Goal: Task Accomplishment & Management: Complete application form

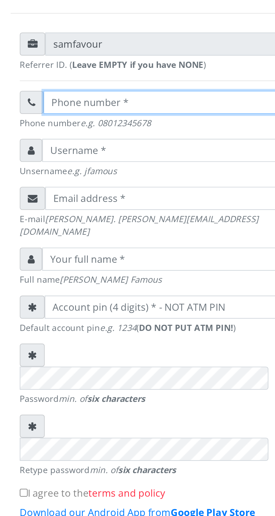
click at [96, 156] on input "text" at bounding box center [142, 151] width 115 height 11
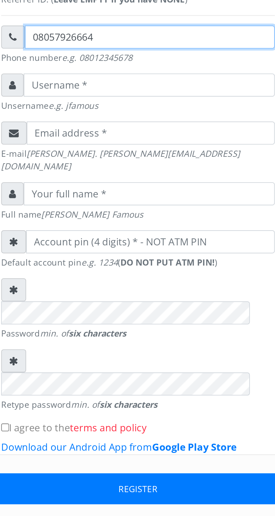
type input "08057926664"
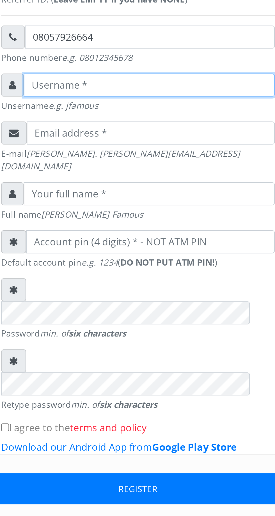
click at [94, 179] on input "text" at bounding box center [143, 173] width 116 height 11
type input "Akmuttech@25"
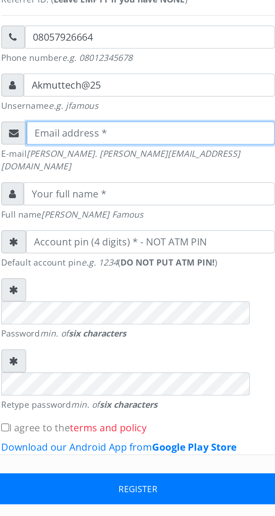
click at [96, 201] on input "email" at bounding box center [143, 195] width 114 height 11
type input "depalmy1965@gmail.com"
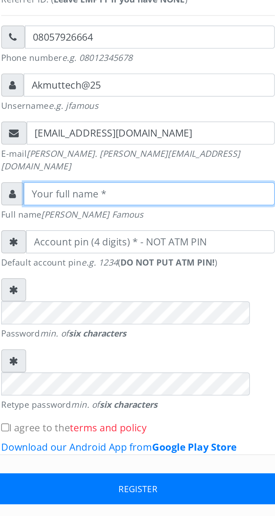
click at [94, 223] on input "text" at bounding box center [143, 223] width 116 height 11
type input "AKANJI Muhibat TITILOLA"
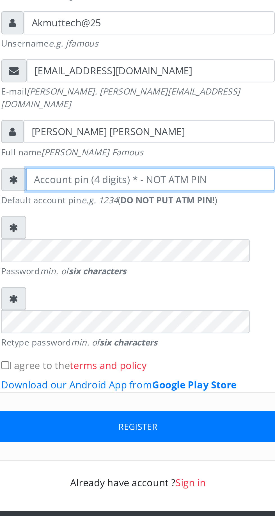
click at [98, 243] on input "number" at bounding box center [143, 245] width 115 height 11
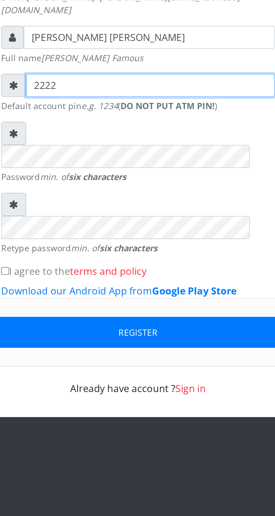
type input "2222"
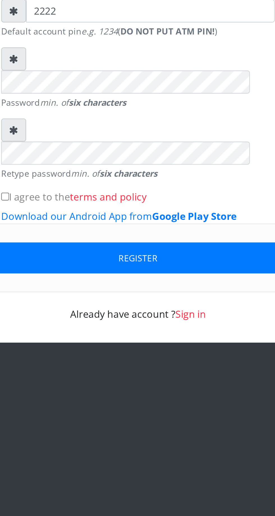
click at [77, 330] on input "I agree to the terms and policy" at bounding box center [76, 332] width 4 height 4
checkbox input "true"
click at [182, 353] on button "Register" at bounding box center [137, 360] width 143 height 14
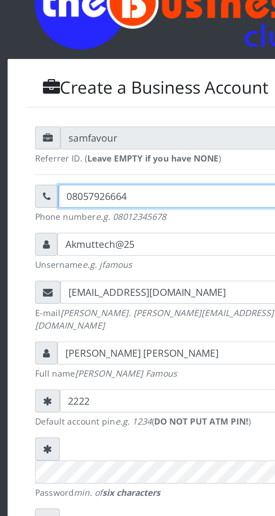
click at [133, 155] on input "08057926664" at bounding box center [142, 151] width 115 height 11
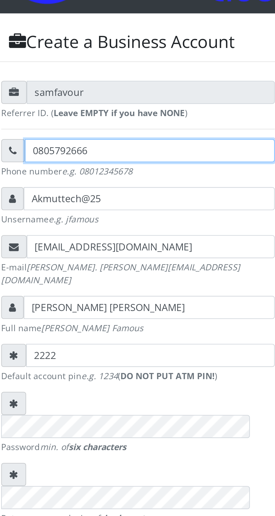
type input "08057926664"
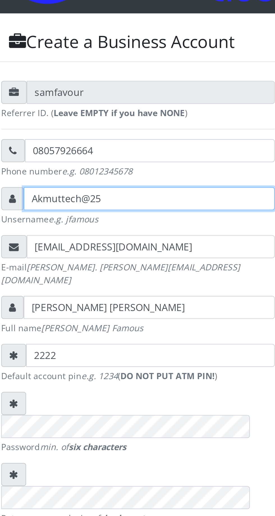
click at [130, 178] on input "Akmuttech@25" at bounding box center [143, 173] width 116 height 11
type input "A"
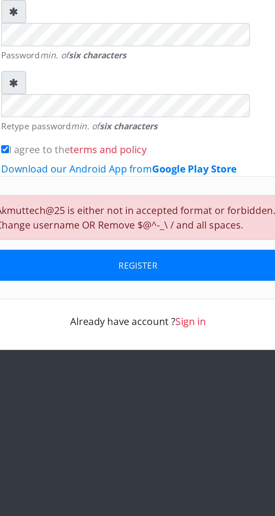
click at [179, 378] on button "REGISTER" at bounding box center [137, 385] width 143 height 14
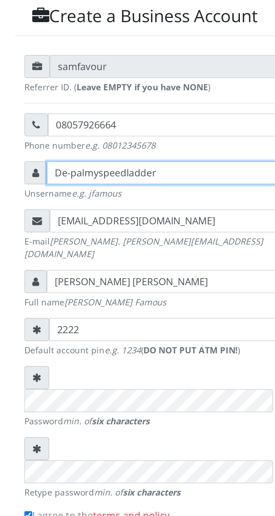
click at [146, 175] on input "De-palmyspeedladder" at bounding box center [143, 173] width 116 height 11
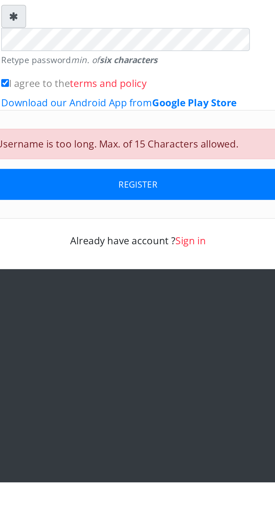
click at [176, 371] on button "REGISTER" at bounding box center [137, 378] width 143 height 14
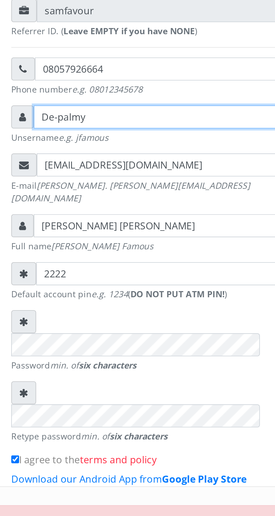
click at [121, 175] on input "De-palmy" at bounding box center [143, 173] width 116 height 11
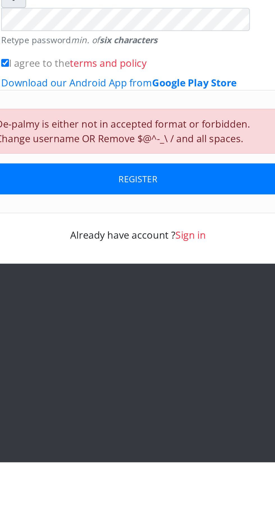
click at [174, 378] on button "REGISTER" at bounding box center [137, 385] width 143 height 14
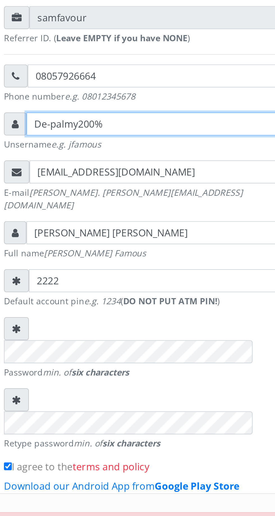
click at [129, 176] on input "De-palmy200%" at bounding box center [143, 173] width 116 height 11
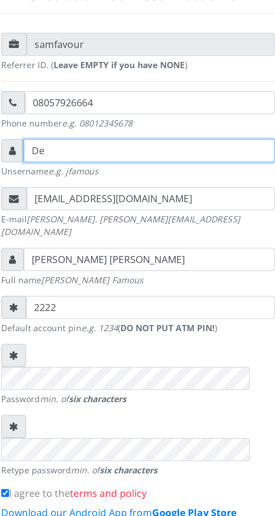
type input "D"
type input "T"
click at [91, 179] on input "Tilola" at bounding box center [143, 173] width 116 height 11
click at [131, 175] on input "'Tilola" at bounding box center [143, 173] width 116 height 11
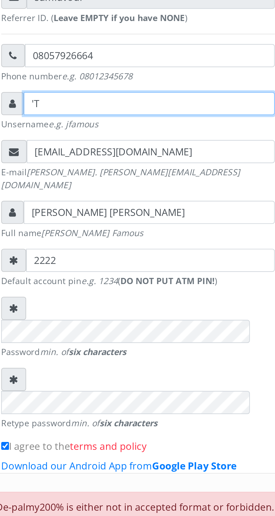
type input "'"
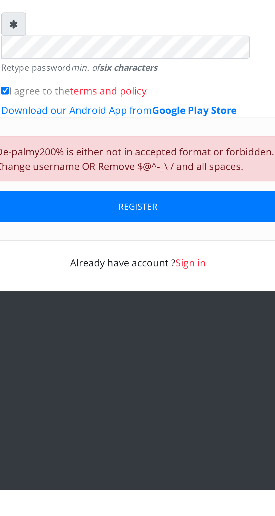
type input "Akmut2410"
click at [184, 378] on button "REGISTER" at bounding box center [137, 385] width 143 height 14
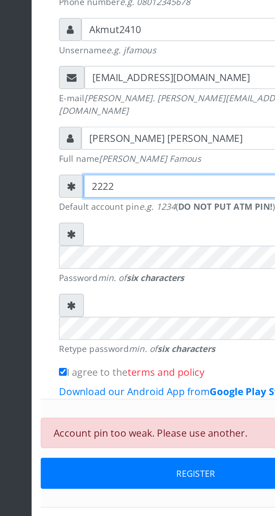
click at [109, 242] on input "2222" at bounding box center [143, 245] width 115 height 11
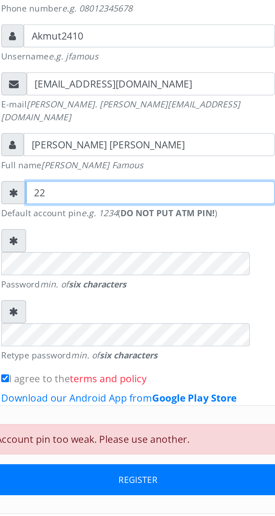
type input "2"
type input "2410"
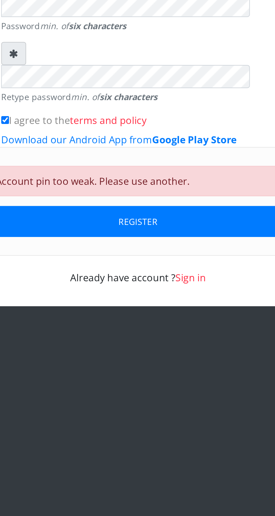
click at [175, 371] on button "REGISTER" at bounding box center [137, 378] width 143 height 14
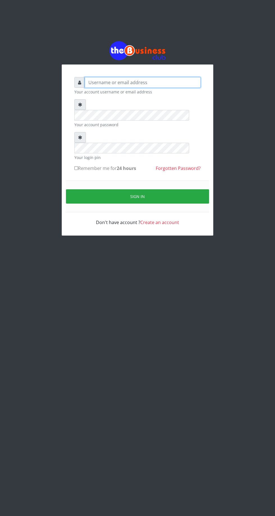
type input "Akmut2410"
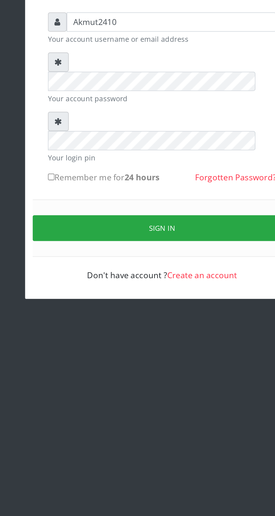
click at [78, 166] on input "Remember me for 24 hours" at bounding box center [76, 168] width 4 height 4
checkbox input "false"
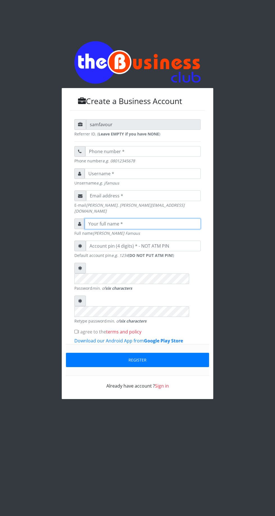
click at [151, 223] on input "text" at bounding box center [143, 223] width 116 height 11
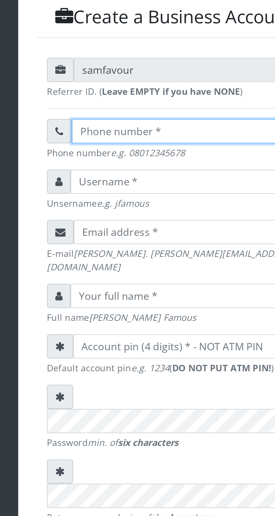
click at [94, 155] on input "text" at bounding box center [142, 151] width 115 height 11
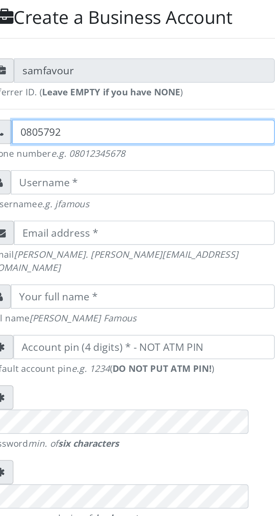
type input "08057926664"
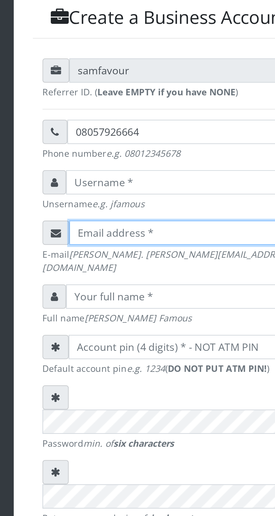
click at [95, 201] on input "email" at bounding box center [143, 195] width 114 height 11
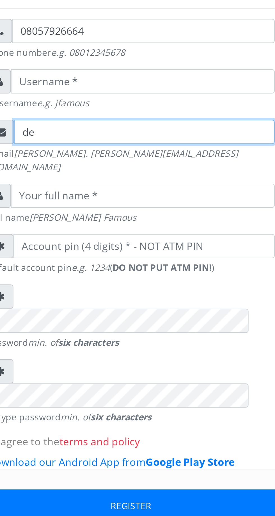
type input "[EMAIL_ADDRESS][DOMAIN_NAME]"
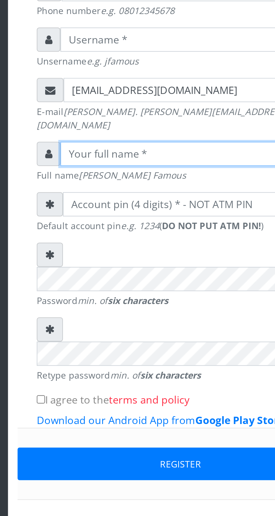
click at [94, 224] on input "text" at bounding box center [143, 223] width 116 height 11
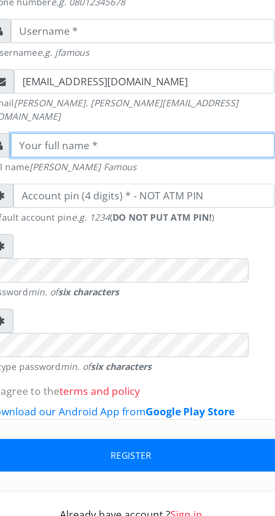
type input "[PERSON_NAME] [PERSON_NAME]"
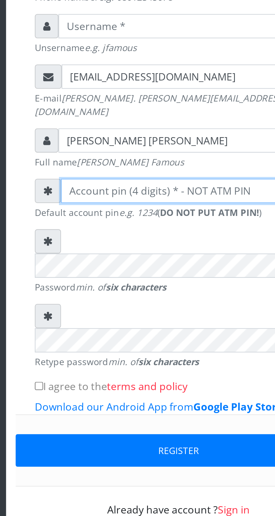
click at [100, 244] on input "number" at bounding box center [143, 245] width 115 height 11
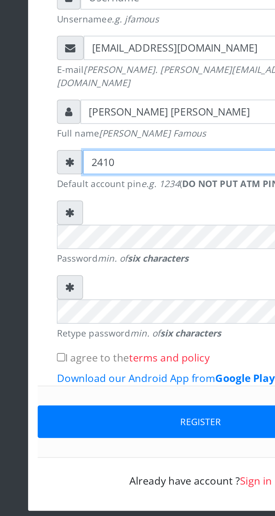
type input "2410"
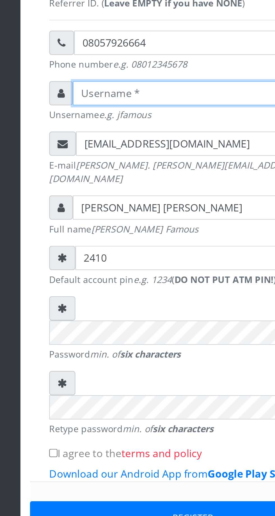
click at [95, 177] on input "text" at bounding box center [143, 173] width 116 height 11
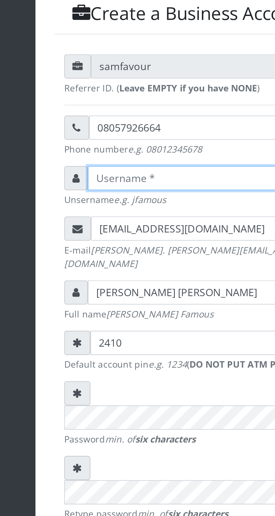
type input "Akmut2410"
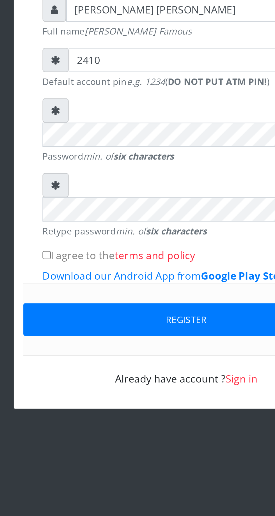
click at [78, 330] on input "I agree to the terms and policy" at bounding box center [76, 332] width 4 height 4
checkbox input "true"
click at [163, 353] on button "Register" at bounding box center [137, 360] width 143 height 14
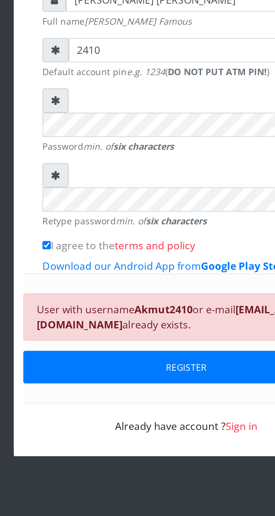
click at [162, 408] on link "Sign in" at bounding box center [162, 411] width 14 height 6
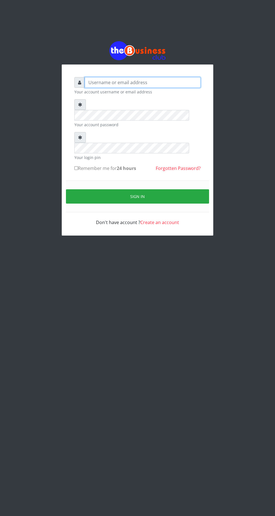
type input "Akmut2410"
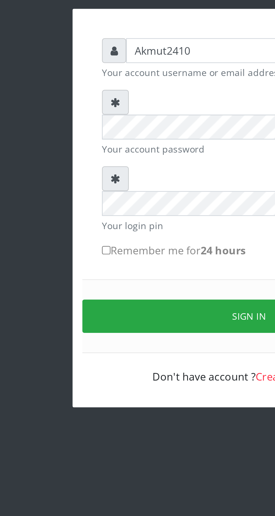
click at [80, 135] on icon at bounding box center [80, 137] width 4 height 4
click at [96, 123] on form "Akmut2410 Your account username or email address Your account password Your log…" at bounding box center [137, 151] width 126 height 149
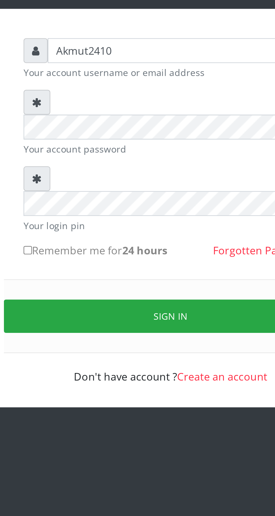
click at [161, 189] on button "Sign in" at bounding box center [137, 196] width 143 height 14
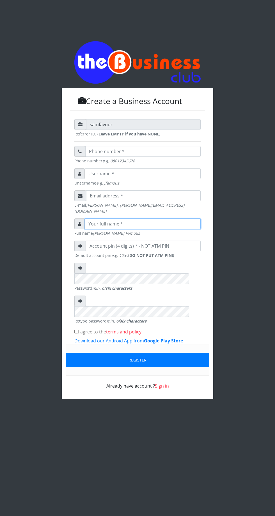
click at [150, 218] on input "text" at bounding box center [143, 223] width 116 height 11
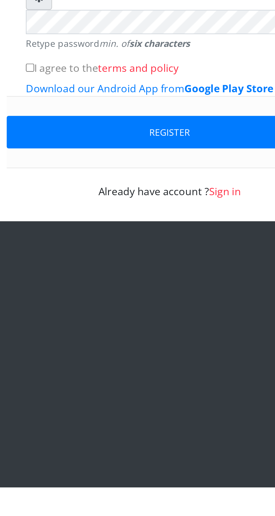
click at [164, 383] on link "Sign in" at bounding box center [162, 386] width 14 height 6
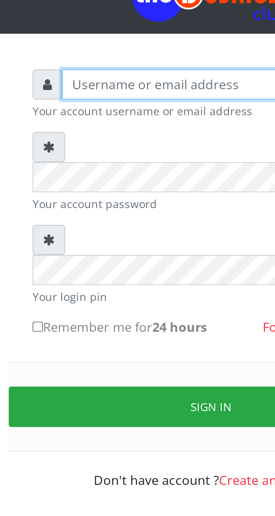
click at [92, 85] on input "text" at bounding box center [143, 82] width 116 height 11
type input "D"
type input "Akmut2410"
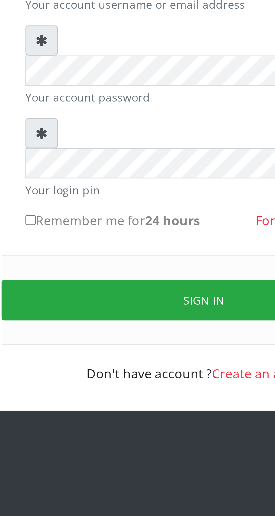
click at [150, 189] on button "Sign in" at bounding box center [137, 196] width 143 height 14
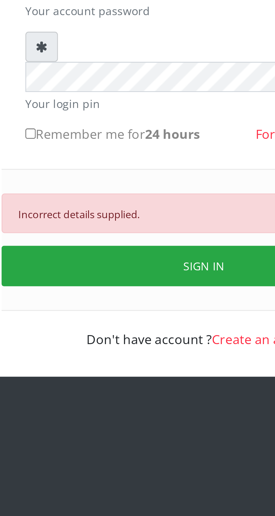
click at [151, 208] on button "SIGN IN" at bounding box center [137, 215] width 143 height 14
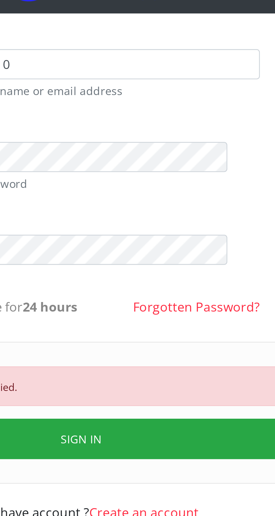
click at [184, 165] on link "Forgotten Password?" at bounding box center [178, 168] width 45 height 6
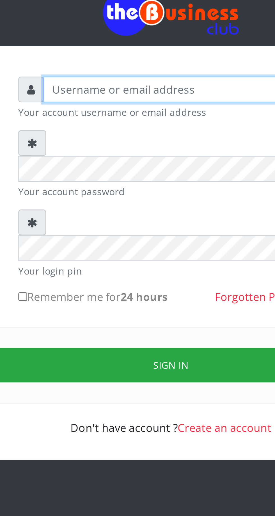
click at [90, 85] on input "text" at bounding box center [143, 82] width 116 height 11
type input "Akmut2410"
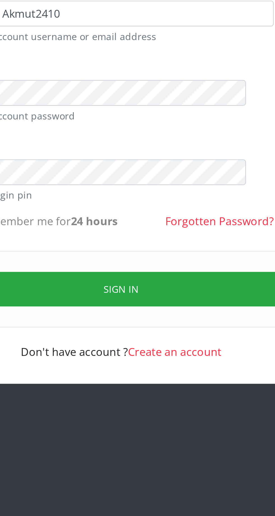
click at [168, 189] on button "Sign in" at bounding box center [137, 196] width 143 height 14
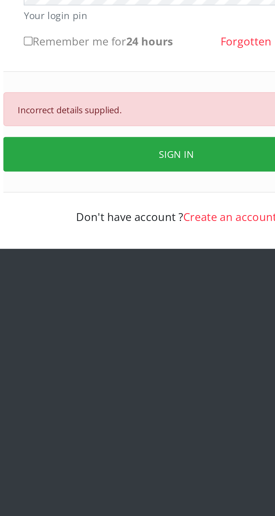
click at [163, 238] on link "Create an account" at bounding box center [159, 241] width 39 height 6
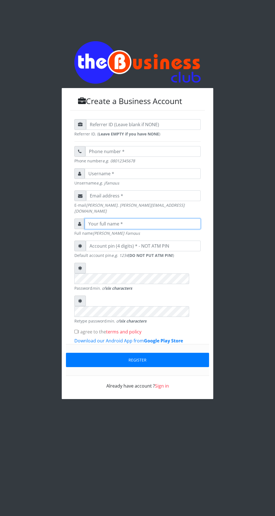
click at [140, 221] on input "text" at bounding box center [143, 223] width 116 height 11
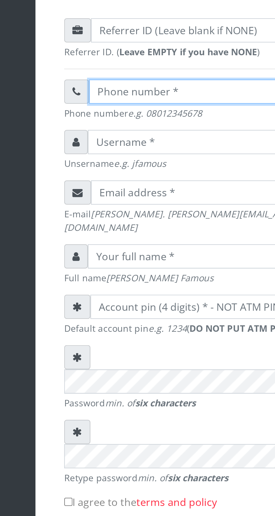
click at [92, 156] on input "text" at bounding box center [142, 151] width 115 height 11
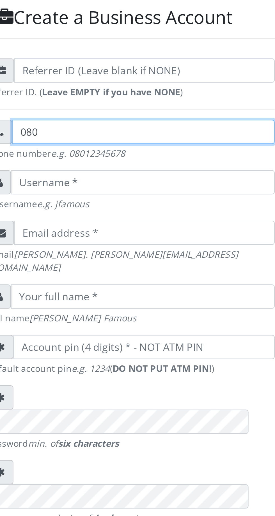
type input "08057926664"
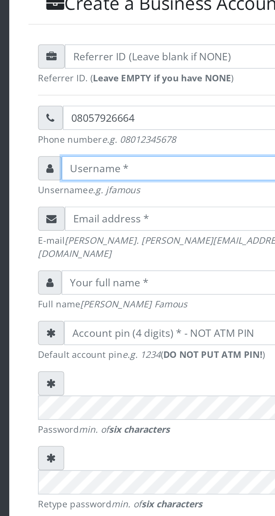
click at [91, 179] on input "text" at bounding box center [143, 173] width 116 height 11
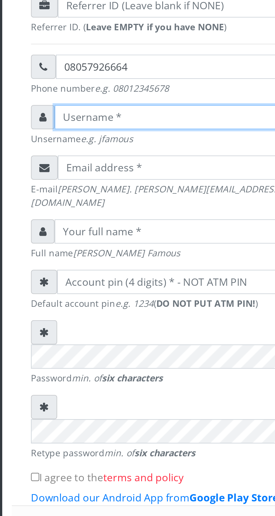
type input "M"
click at [101, 178] on input "M" at bounding box center [143, 173] width 116 height 11
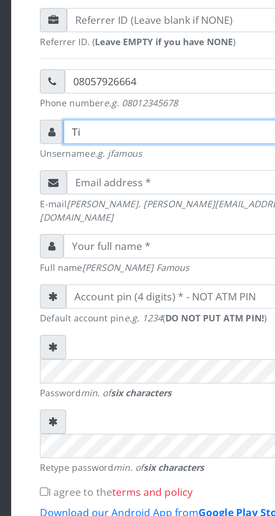
type input "T"
type input "Decent"
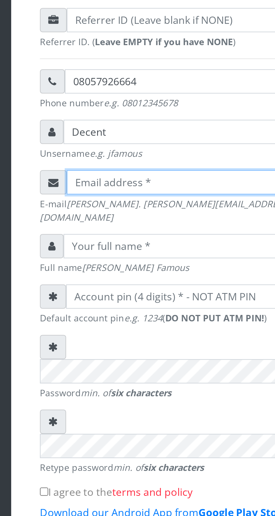
click at [98, 200] on input "email" at bounding box center [143, 195] width 114 height 11
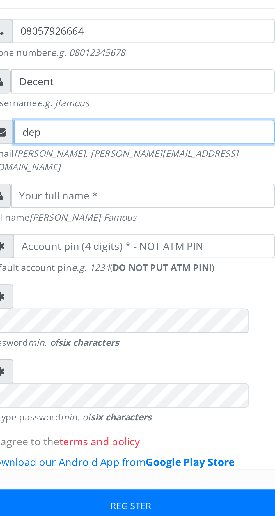
type input "[EMAIL_ADDRESS][DOMAIN_NAME]"
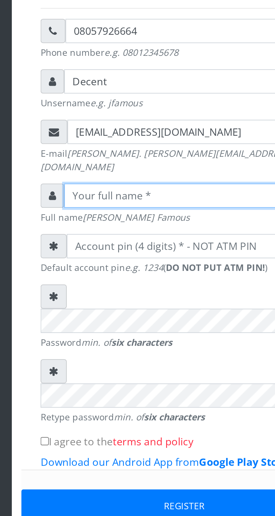
click at [93, 223] on input "text" at bounding box center [143, 223] width 116 height 11
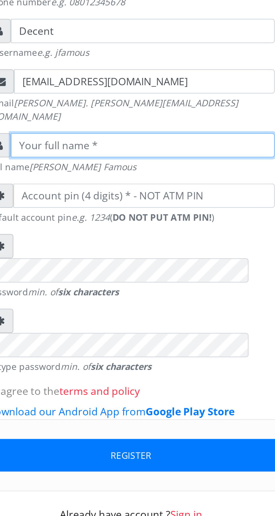
type input "[PERSON_NAME] [PERSON_NAME]"
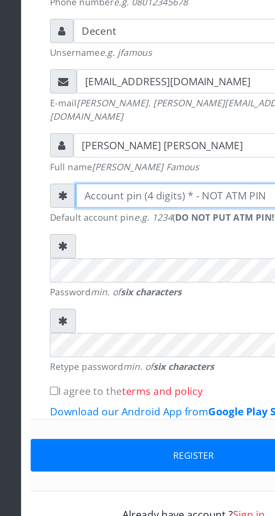
click at [93, 245] on input "number" at bounding box center [143, 245] width 115 height 11
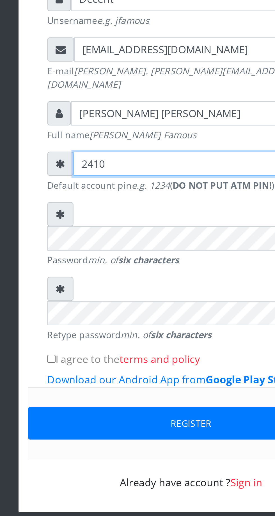
type input "2410"
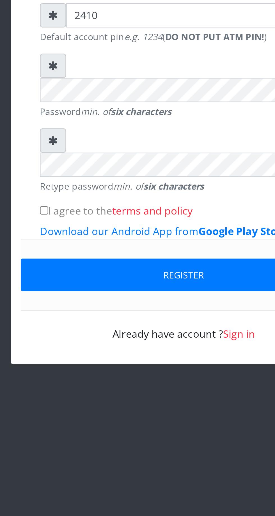
click at [158, 353] on button "Register" at bounding box center [137, 360] width 143 height 14
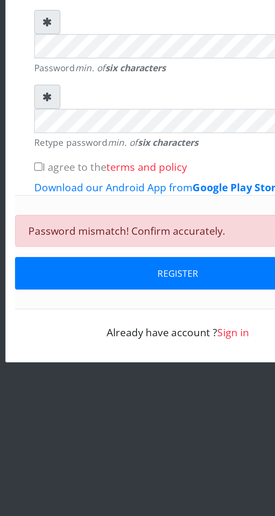
click at [162, 371] on button "Register" at bounding box center [137, 378] width 143 height 14
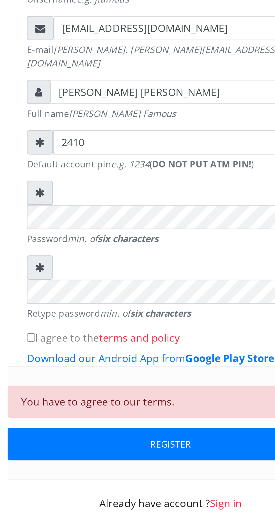
click at [145, 371] on button "Register" at bounding box center [137, 378] width 143 height 14
click at [77, 330] on input "I agree to the terms and policy" at bounding box center [76, 332] width 4 height 4
checkbox input "true"
click at [162, 371] on button "Register" at bounding box center [137, 378] width 143 height 14
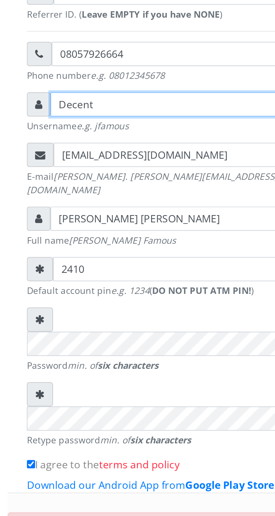
click at [113, 177] on input "Decent" at bounding box center [143, 173] width 116 height 11
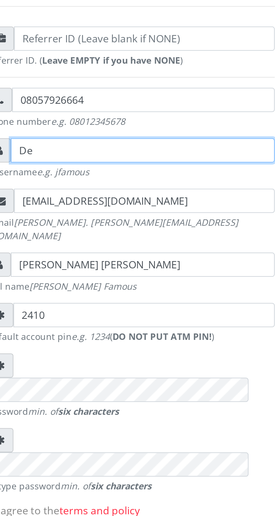
type input "D"
type input "U"
click at [107, 176] on input "U" at bounding box center [143, 173] width 116 height 11
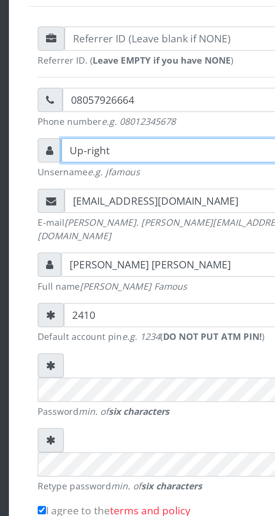
click at [98, 177] on input "Up-right" at bounding box center [143, 173] width 116 height 11
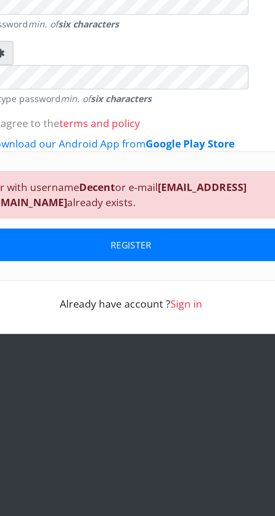
type input "Up-Right"
click at [172, 378] on button "REGISTER" at bounding box center [137, 385] width 143 height 14
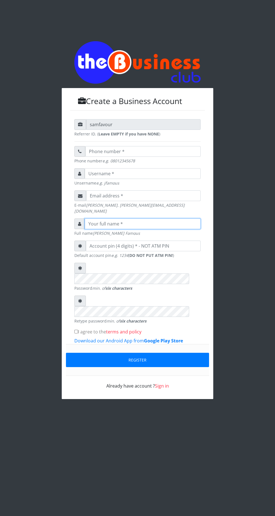
click at [154, 221] on input "text" at bounding box center [143, 223] width 116 height 11
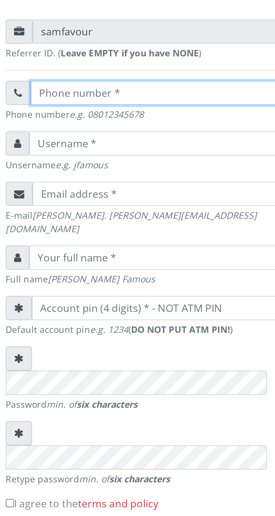
click at [97, 155] on input "text" at bounding box center [142, 151] width 115 height 11
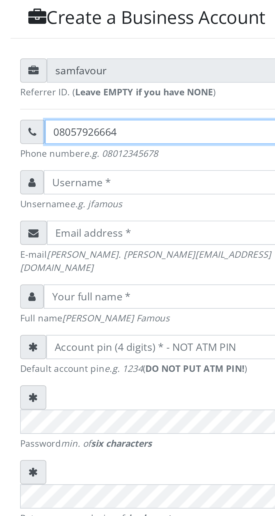
type input "08057926664"
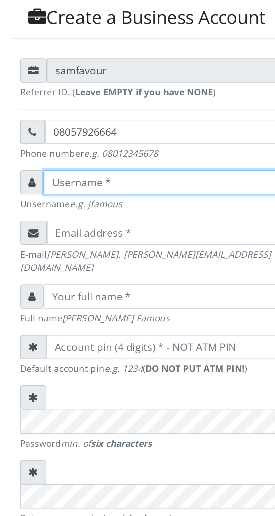
click at [94, 177] on input "text" at bounding box center [143, 173] width 116 height 11
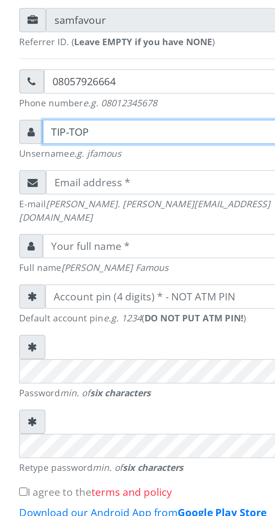
type input "TIP-TOP"
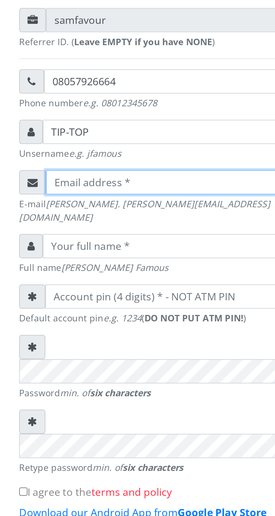
click at [95, 200] on input "email" at bounding box center [143, 195] width 114 height 11
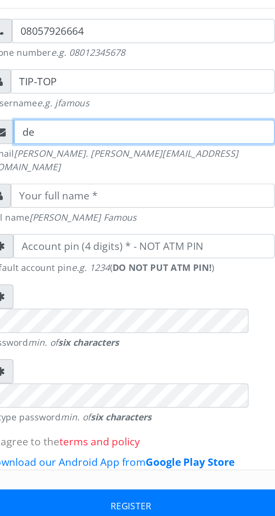
type input "[EMAIL_ADDRESS][DOMAIN_NAME]"
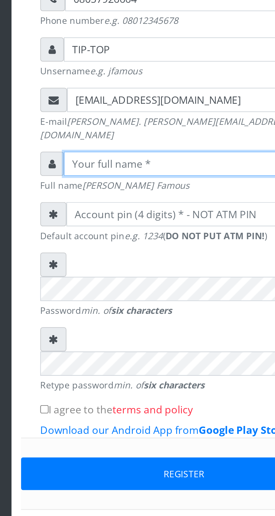
click at [91, 223] on input "text" at bounding box center [143, 223] width 116 height 11
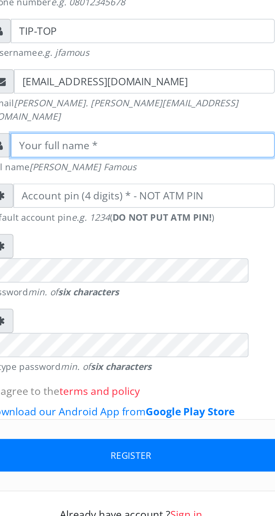
type input "[PERSON_NAME] [PERSON_NAME]"
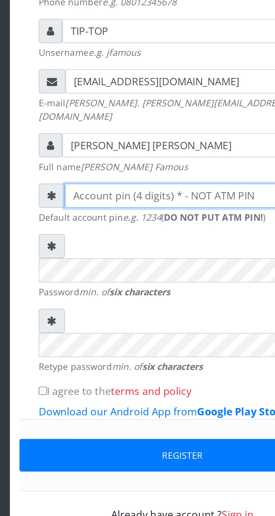
click at [93, 244] on input "number" at bounding box center [143, 245] width 115 height 11
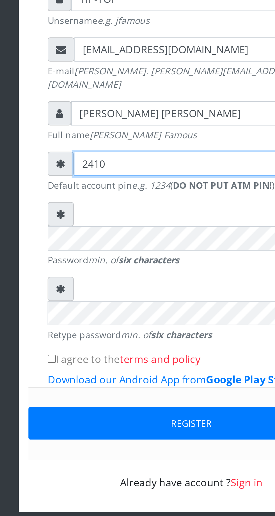
type input "2410"
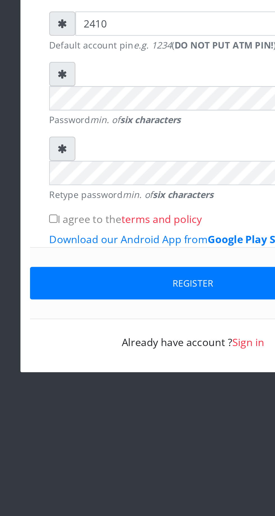
click at [77, 330] on input "I agree to the terms and policy" at bounding box center [76, 332] width 4 height 4
checkbox input "true"
click at [160, 353] on button "Register" at bounding box center [137, 360] width 143 height 14
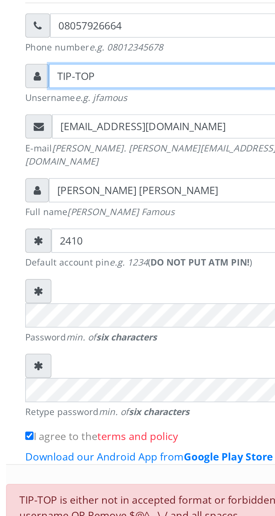
click at [115, 175] on input "TIP-TOP" at bounding box center [143, 173] width 116 height 11
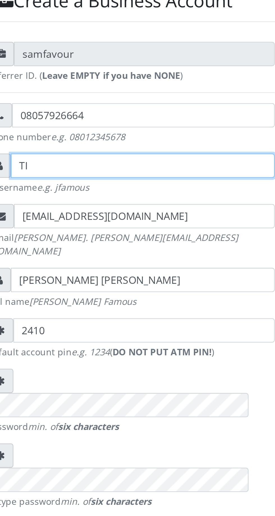
type input "T"
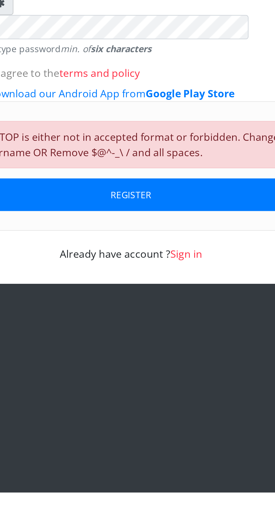
type input "Teetee"
click at [155, 378] on button "REGISTER" at bounding box center [137, 385] width 143 height 14
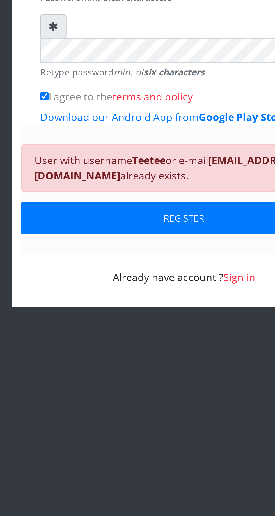
click at [163, 378] on button "REGISTER" at bounding box center [137, 385] width 143 height 14
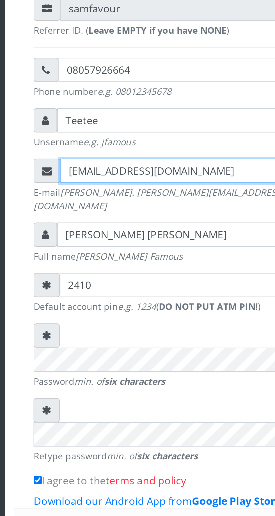
click at [120, 199] on input "[EMAIL_ADDRESS][DOMAIN_NAME]" at bounding box center [143, 195] width 114 height 11
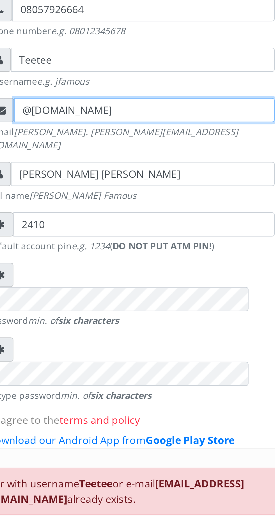
type input "[EMAIL_ADDRESS][DOMAIN_NAME]"
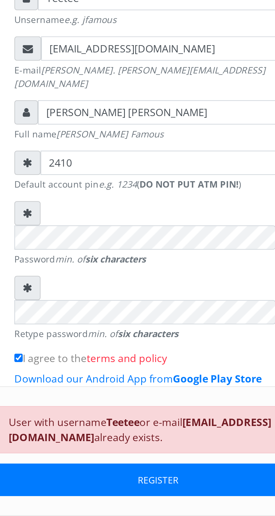
click at [164, 378] on button "REGISTER" at bounding box center [137, 385] width 143 height 14
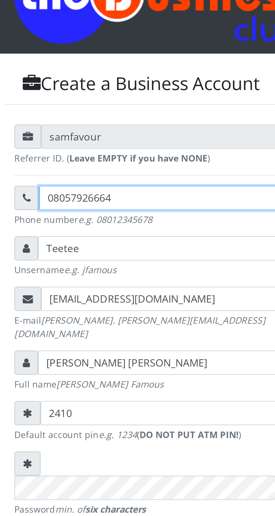
click at [126, 154] on input "08057926664" at bounding box center [142, 151] width 115 height 11
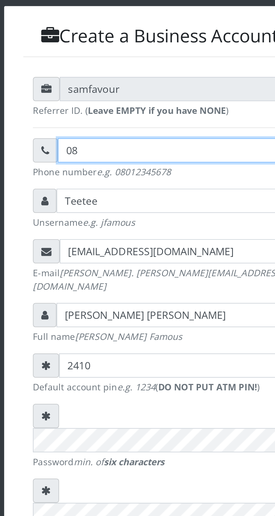
type input "0"
type input "07068365865"
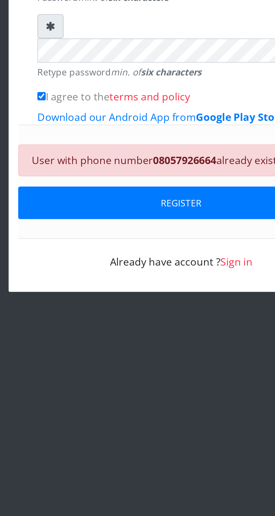
click at [153, 371] on button "REGISTER" at bounding box center [137, 378] width 143 height 14
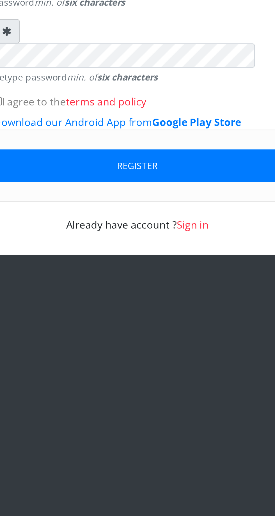
click at [166, 383] on link "Sign in" at bounding box center [162, 386] width 14 height 6
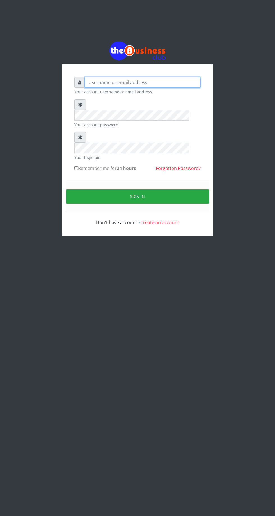
type input "Teetee"
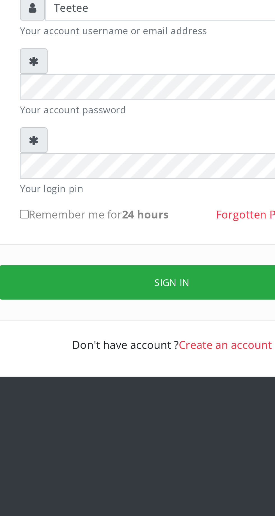
click at [158, 189] on button "Sign in" at bounding box center [137, 196] width 143 height 14
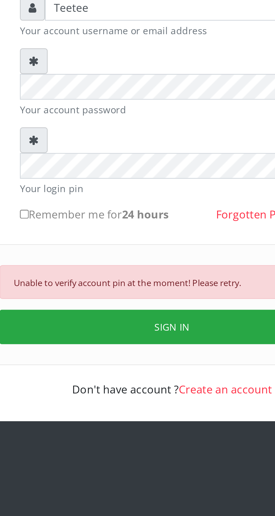
click at [161, 208] on button "SIGN IN" at bounding box center [137, 215] width 143 height 14
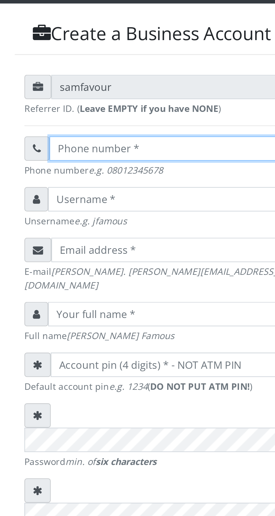
click at [96, 155] on input "text" at bounding box center [142, 151] width 115 height 11
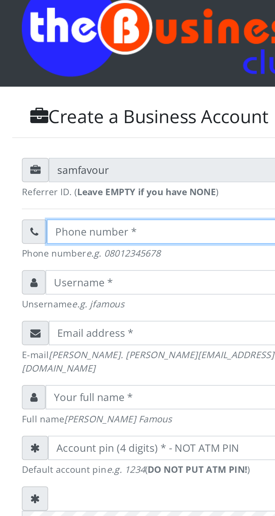
type input "07068365865"
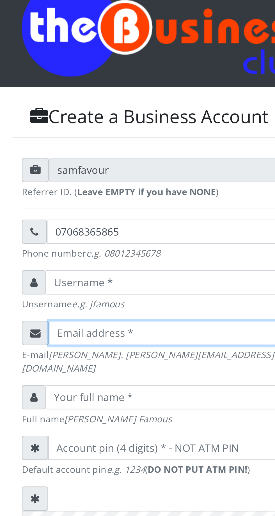
type input "akmuttechsystems1965@gmail.com"
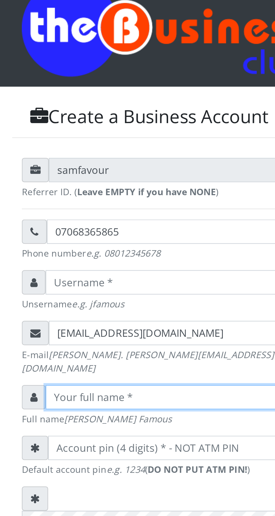
type input "AKANJI Muhibat TITILOLA"
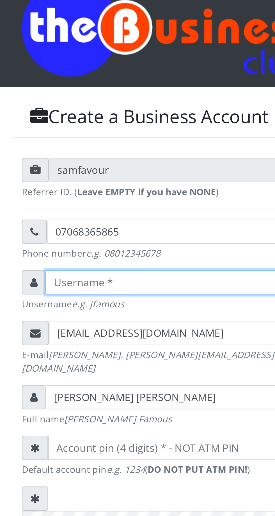
click at [96, 177] on input "text" at bounding box center [143, 173] width 116 height 11
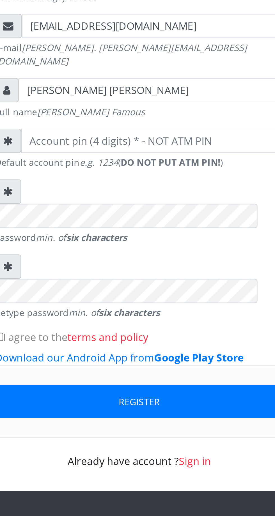
type input "Teetee"
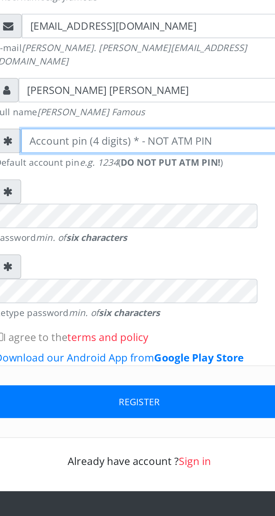
click at [94, 245] on input "number" at bounding box center [143, 245] width 115 height 11
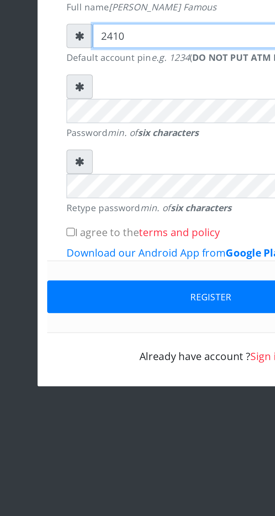
type input "2410"
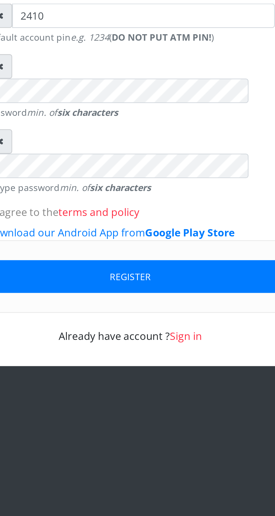
click at [157, 353] on button "Register" at bounding box center [137, 360] width 143 height 14
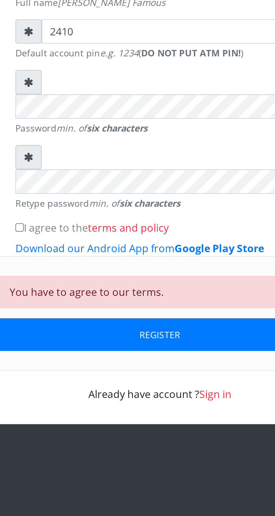
click at [77, 330] on input "I agree to the terms and policy" at bounding box center [76, 332] width 4 height 4
checkbox input "true"
click at [162, 371] on button "Register" at bounding box center [137, 378] width 143 height 14
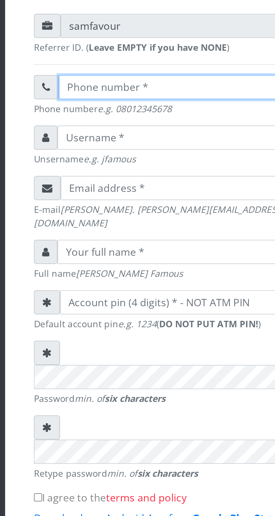
click at [94, 155] on input "text" at bounding box center [142, 151] width 115 height 11
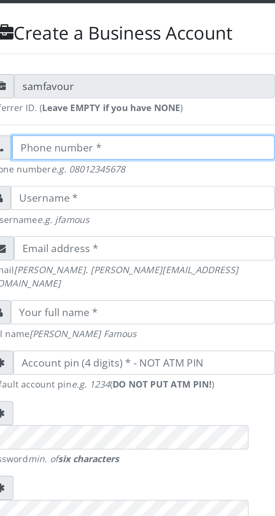
type input "07068365865"
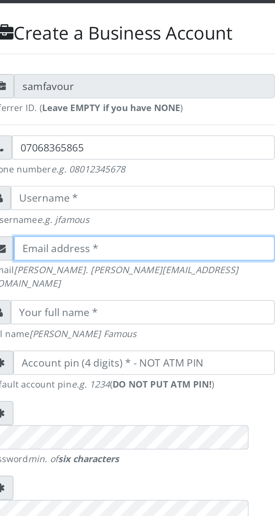
type input "akmuttechsystems1965@gmail.com"
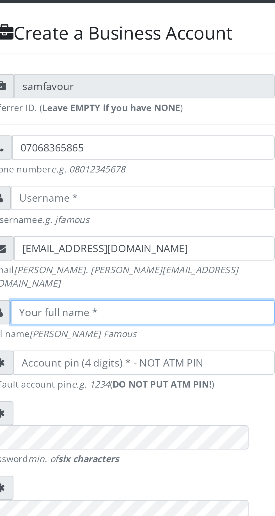
type input "AKANJI Muhibat TITILOLA"
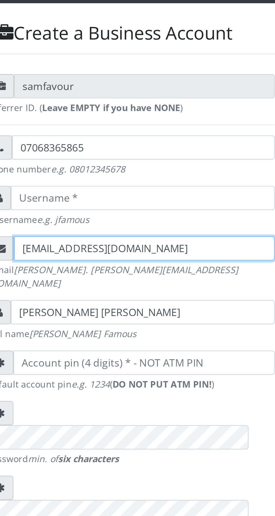
click at [175, 198] on input "akmuttechsystems1965@gmail.com" at bounding box center [143, 195] width 114 height 11
type input "a"
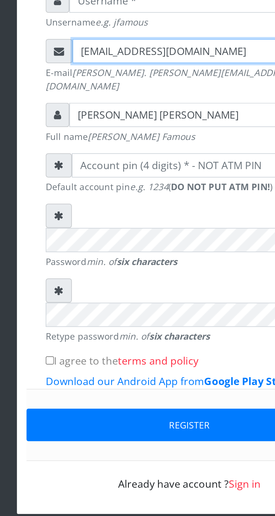
type input "speedladdercomputer@gmail.com"
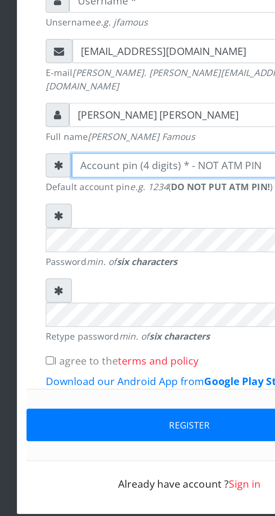
click at [94, 246] on input "number" at bounding box center [143, 245] width 115 height 11
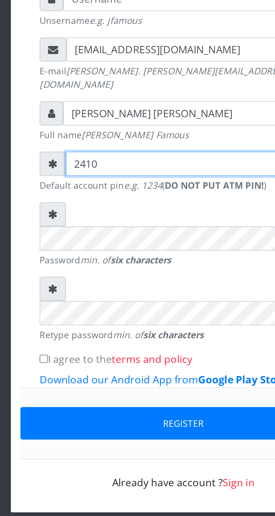
type input "2410"
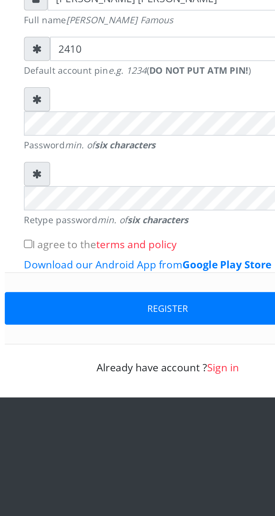
click at [77, 330] on input "I agree to the terms and policy" at bounding box center [76, 332] width 4 height 4
checkbox input "true"
click at [161, 353] on button "Register" at bounding box center [137, 360] width 143 height 14
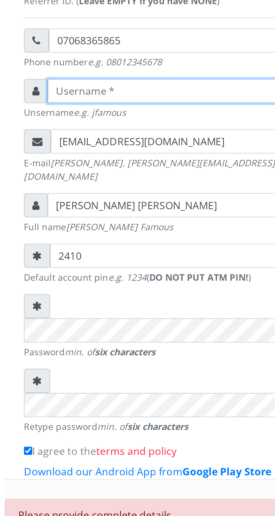
click at [92, 177] on input "text" at bounding box center [143, 173] width 116 height 11
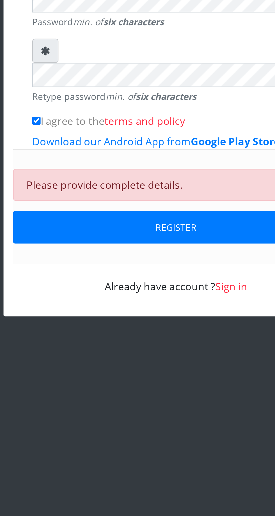
type input "Teetee"
click at [144, 371] on button "Register" at bounding box center [137, 378] width 143 height 14
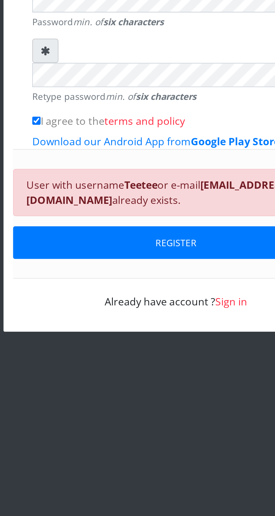
click at [168, 408] on link "Sign in" at bounding box center [162, 411] width 14 height 6
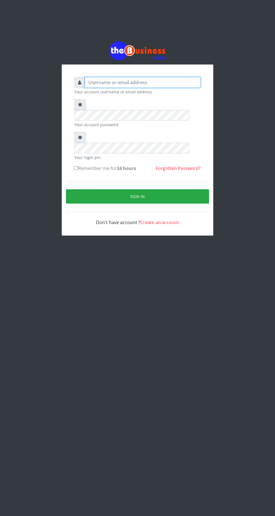
type input "Teetee"
